Goal: Browse casually

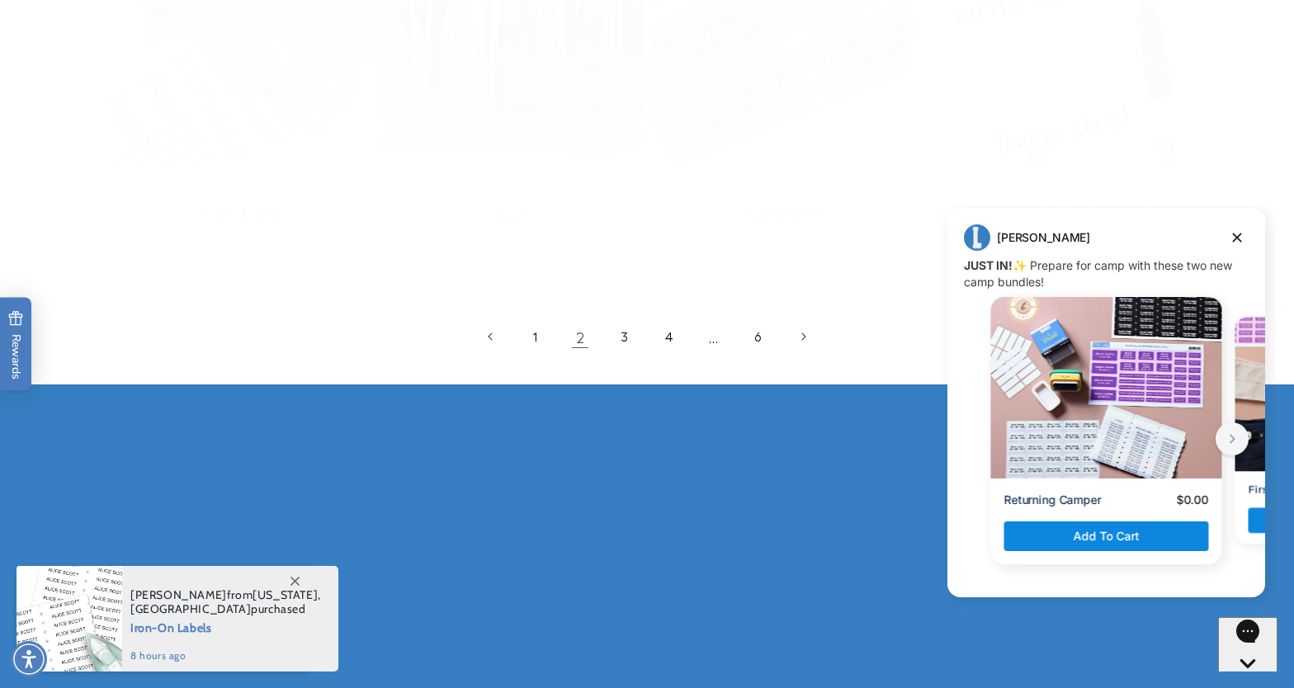
scroll to position [3650, 0]
